Goal: Information Seeking & Learning: Find contact information

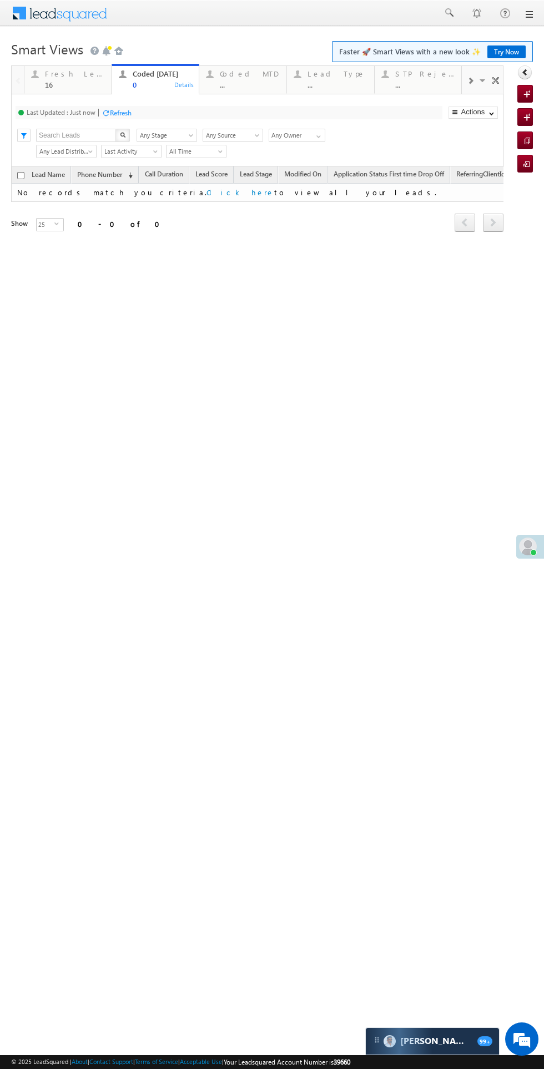
click at [63, 74] on div "Fresh Leads" at bounding box center [75, 73] width 60 height 9
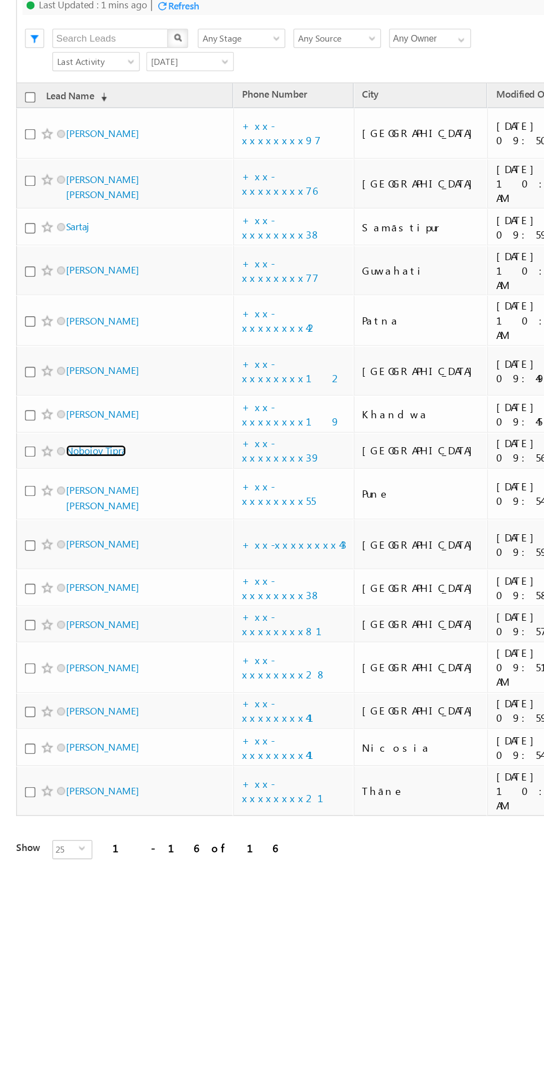
click at [75, 259] on link "Nobojoy Tipra" at bounding box center [67, 263] width 42 height 8
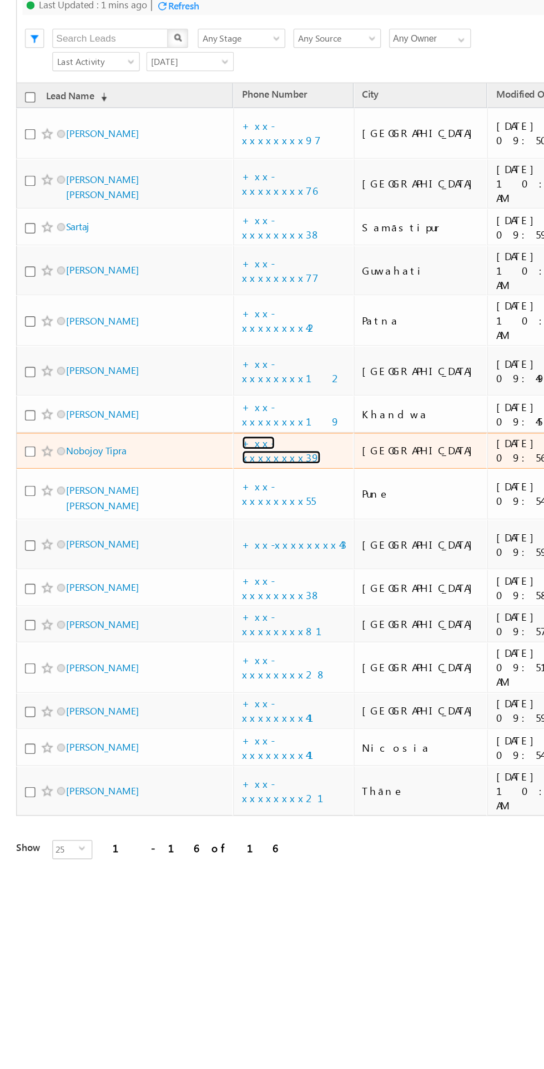
click at [207, 252] on link "+xx-xxxxxxxx39" at bounding box center [194, 261] width 54 height 19
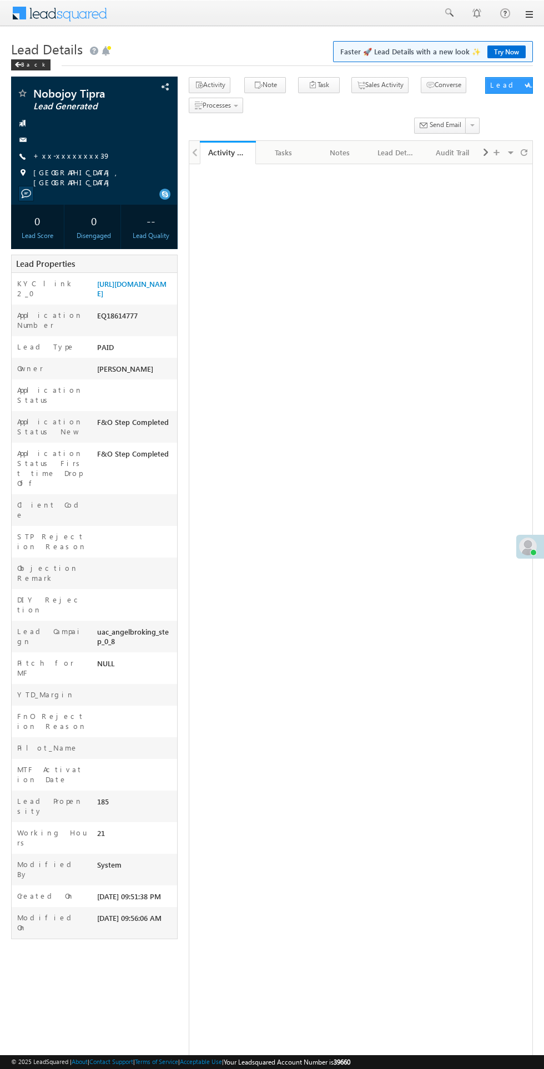
click at [78, 156] on link "+xx-xxxxxxxx39" at bounding box center [71, 155] width 77 height 9
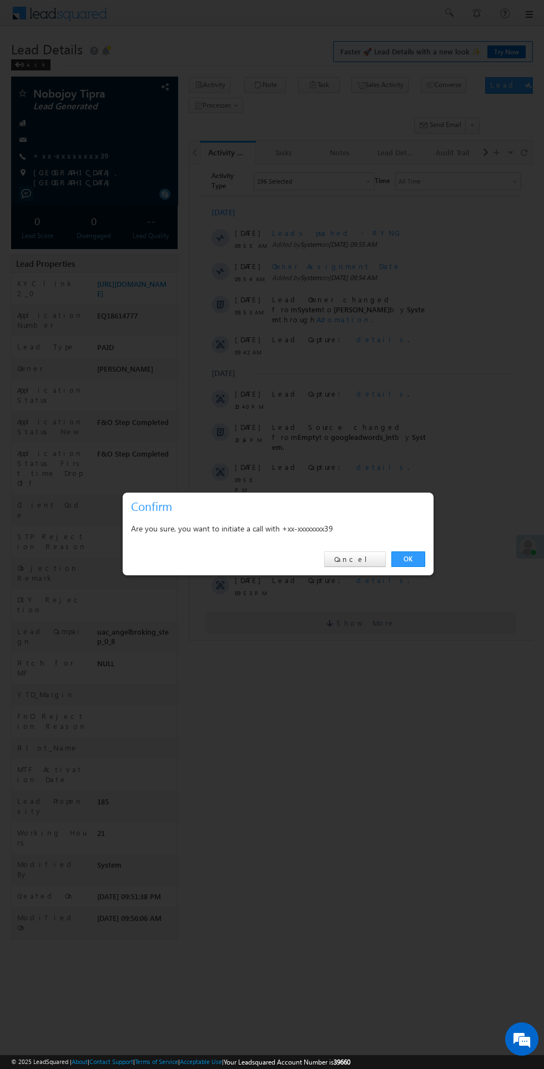
click at [408, 559] on link "OK" at bounding box center [408, 560] width 34 height 16
